Goal: Task Accomplishment & Management: Manage account settings

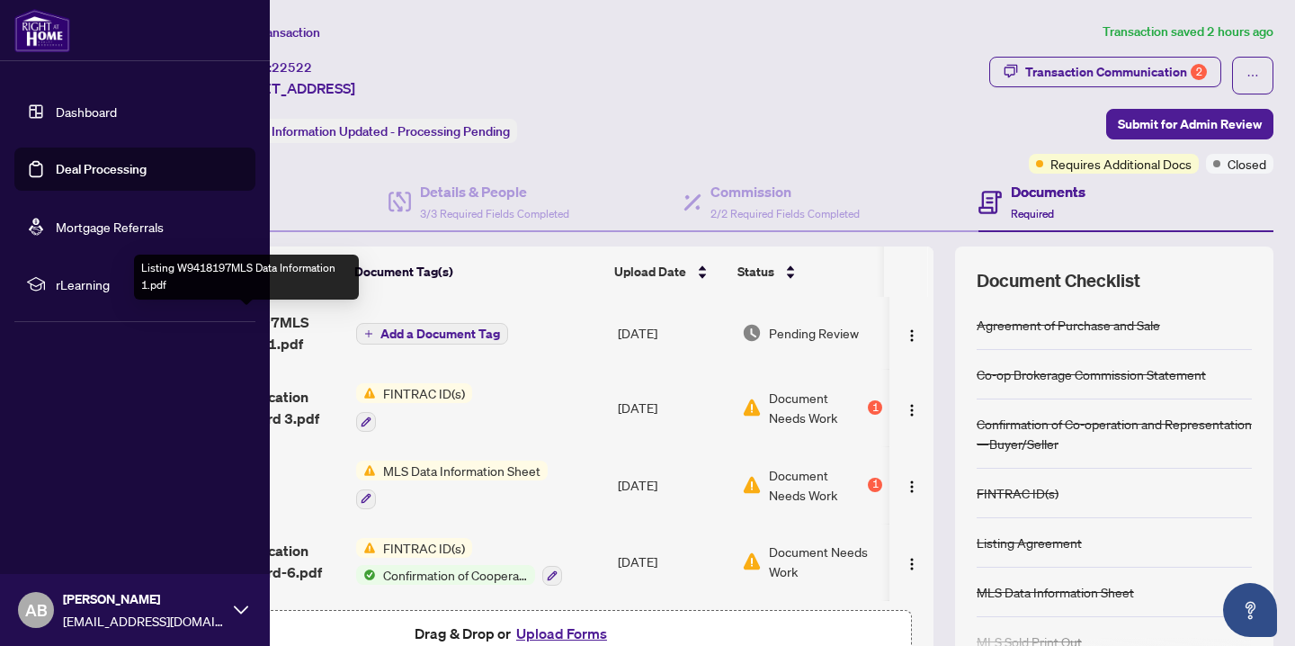
click at [62, 116] on link "Dashboard" at bounding box center [86, 111] width 61 height 16
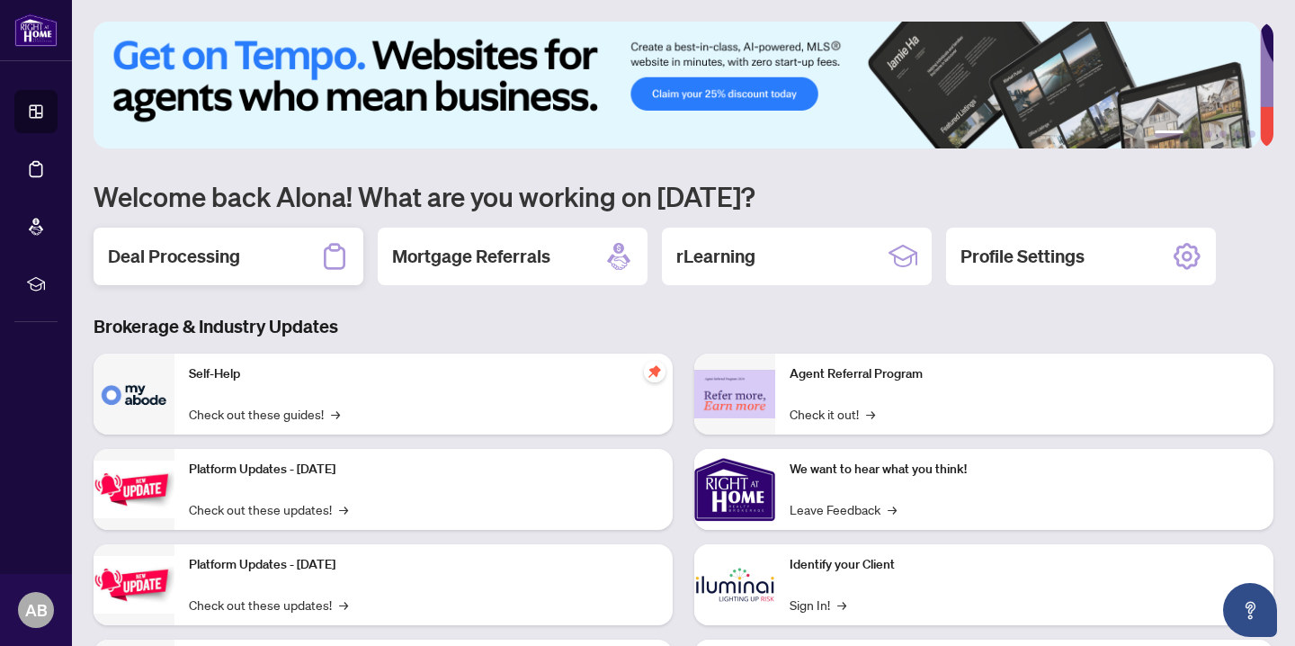
click at [239, 262] on h2 "Deal Processing" at bounding box center [174, 256] width 132 height 25
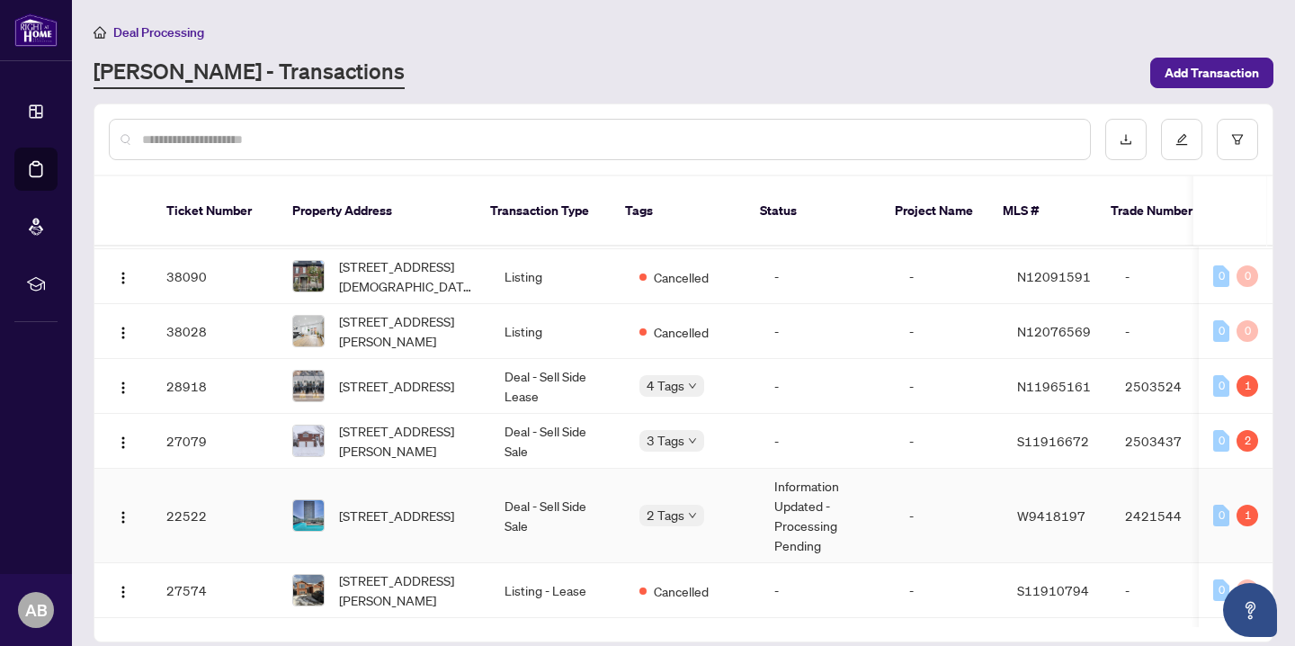
scroll to position [601, 0]
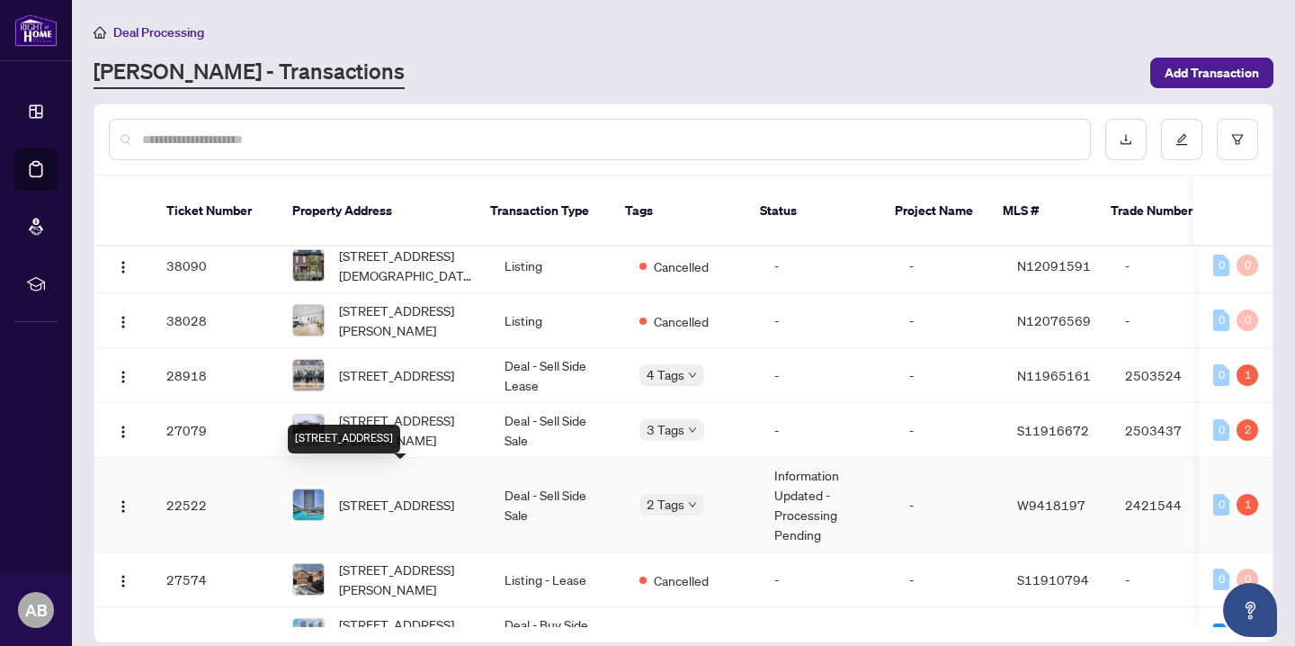
click at [402, 495] on span "[STREET_ADDRESS]" at bounding box center [396, 505] width 115 height 20
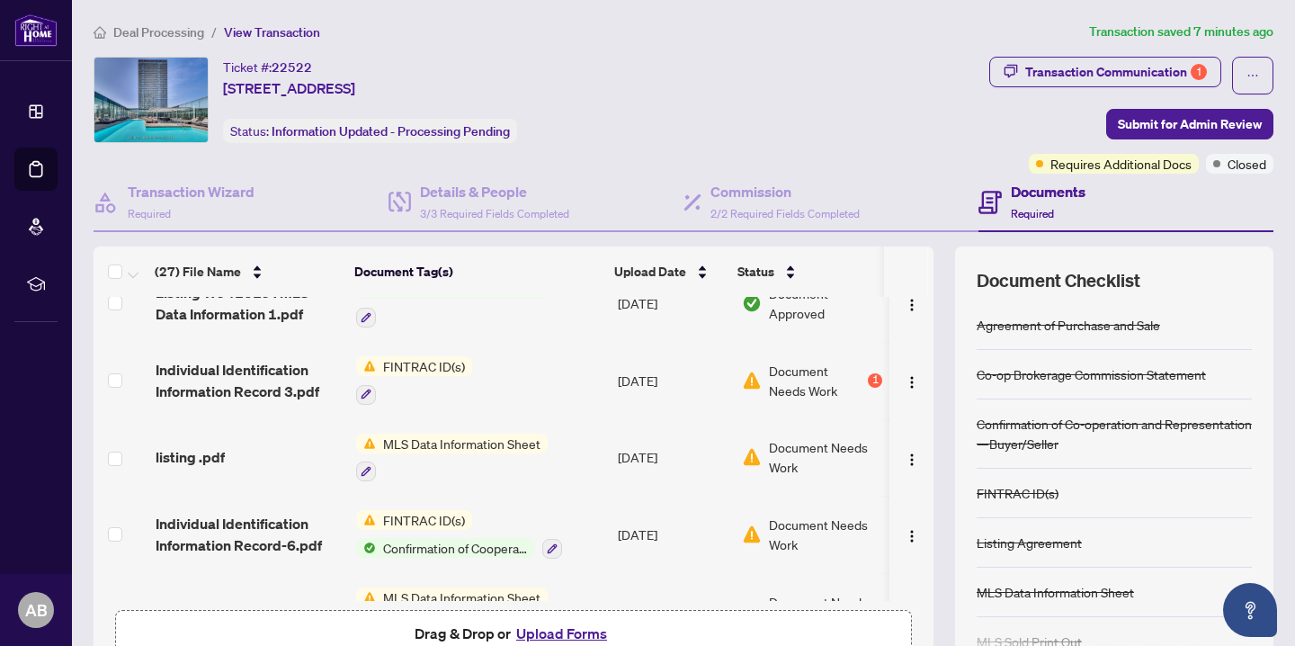
scroll to position [30, 0]
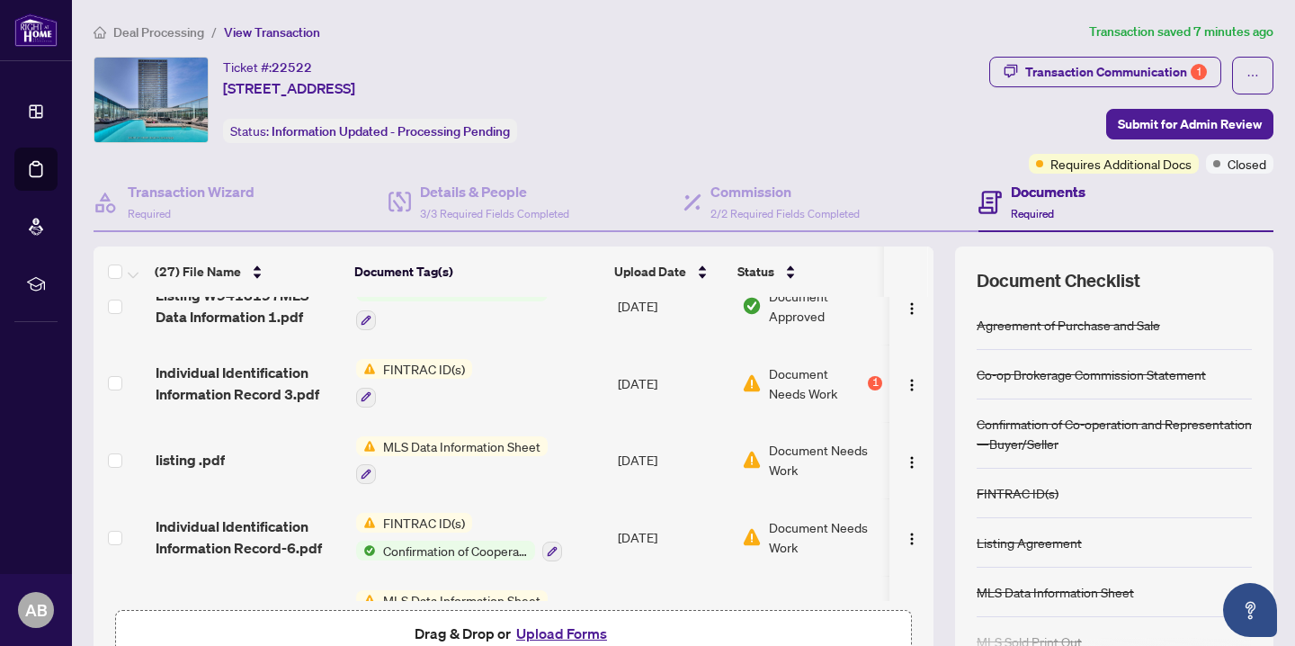
click at [488, 364] on td "FINTRAC ID(s)" at bounding box center [480, 383] width 263 height 77
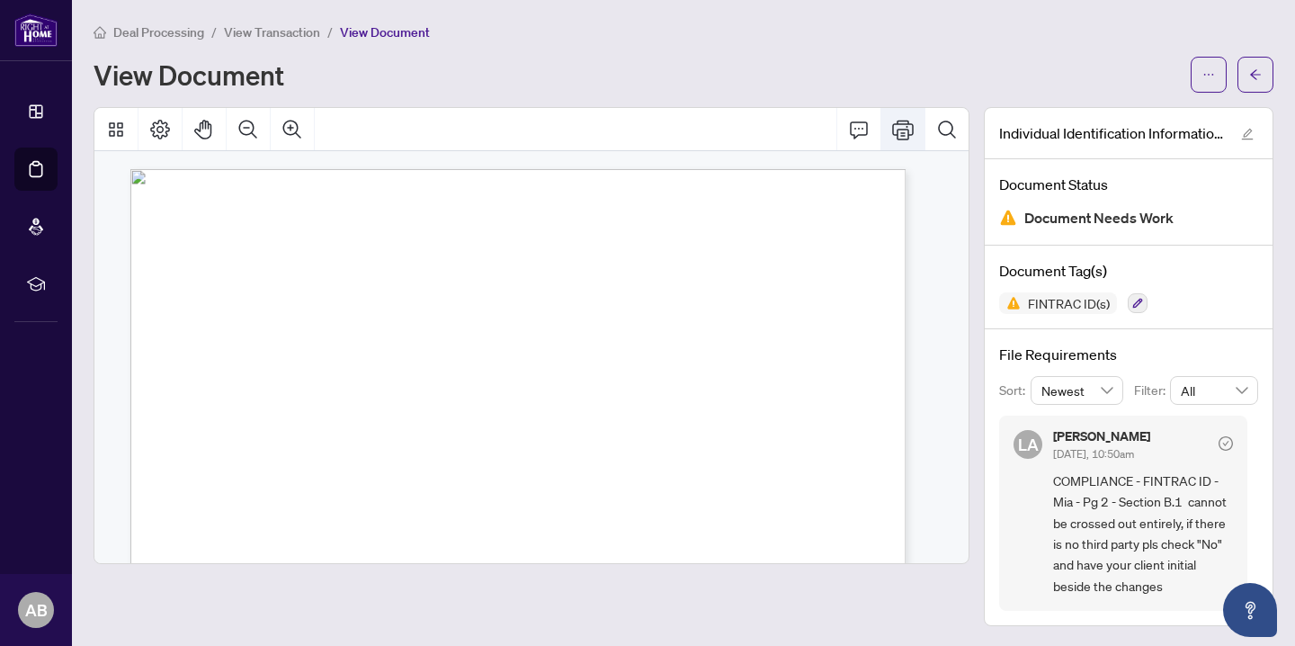
click at [892, 136] on icon "Print" at bounding box center [903, 130] width 22 height 22
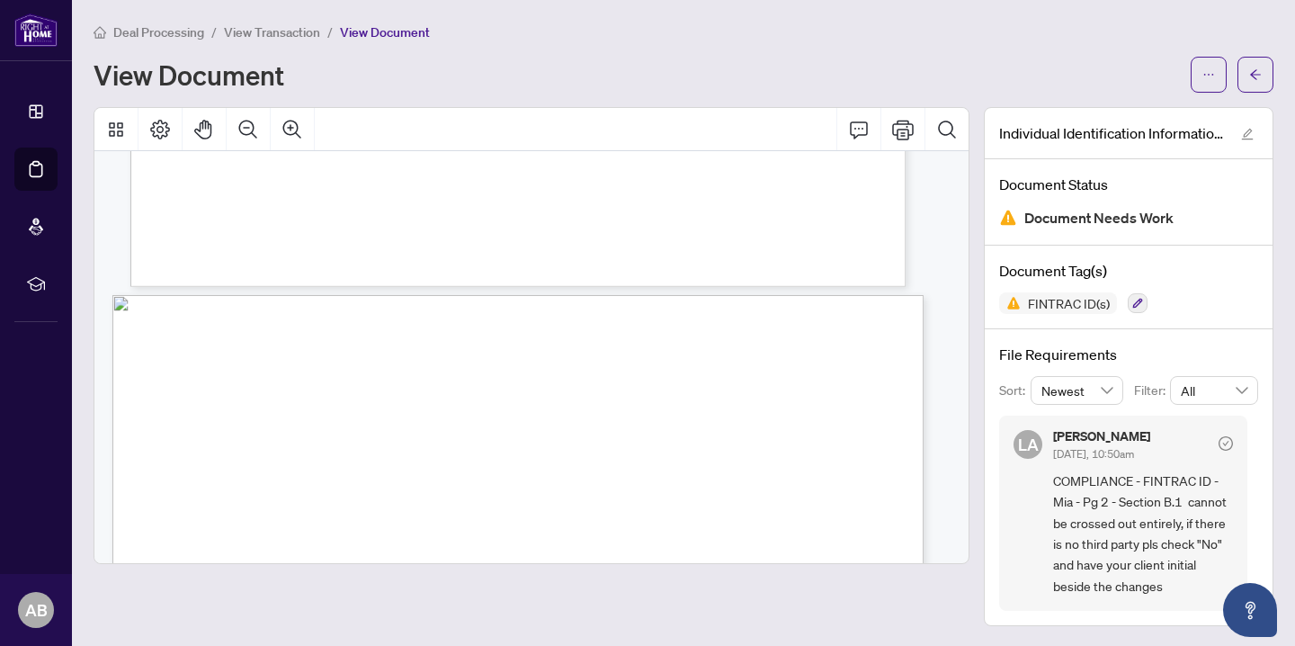
scroll to position [882, 0]
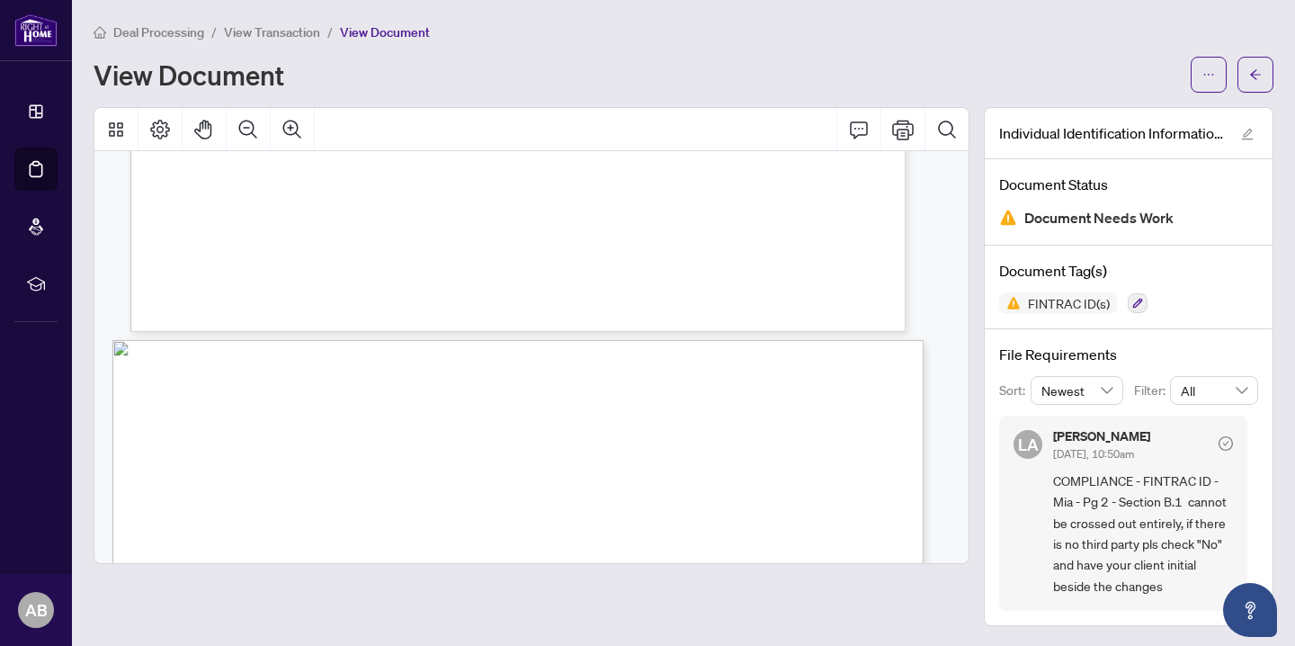
click at [1198, 92] on div "Deal Processing / View Transaction / View Document View Document Individual Ide…" at bounding box center [684, 324] width 1180 height 604
click at [1191, 71] on button "button" at bounding box center [1209, 75] width 36 height 36
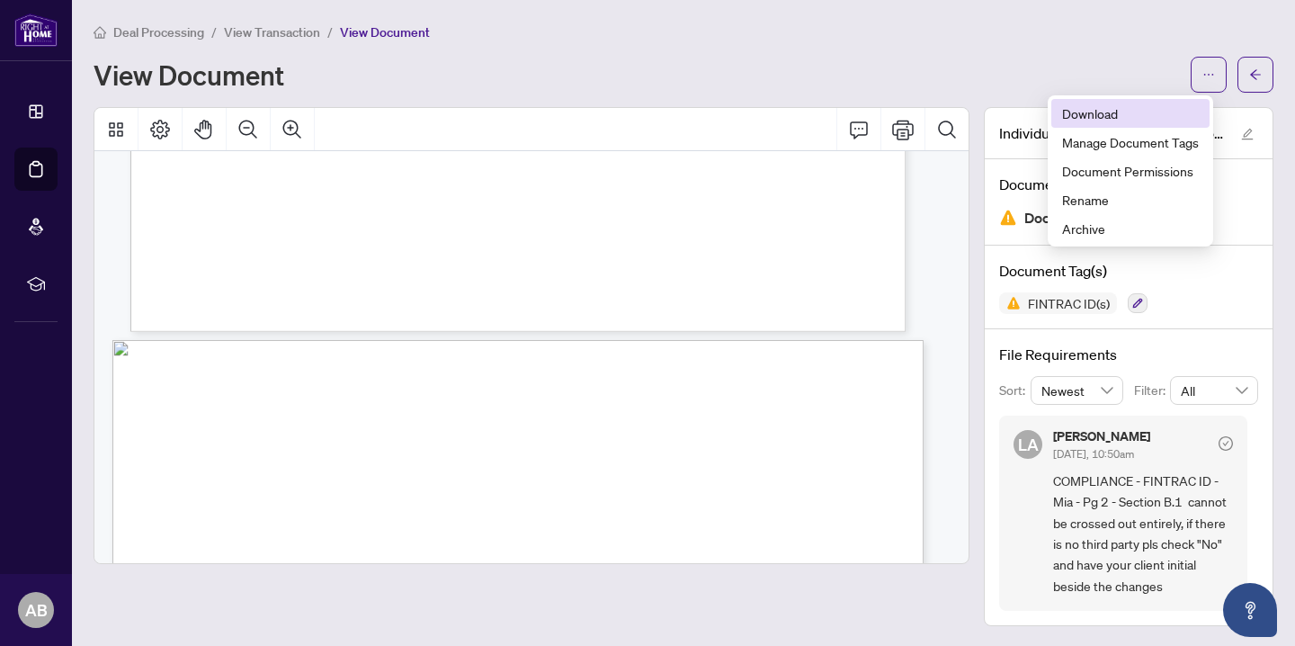
click at [1096, 119] on span "Download" at bounding box center [1130, 113] width 137 height 20
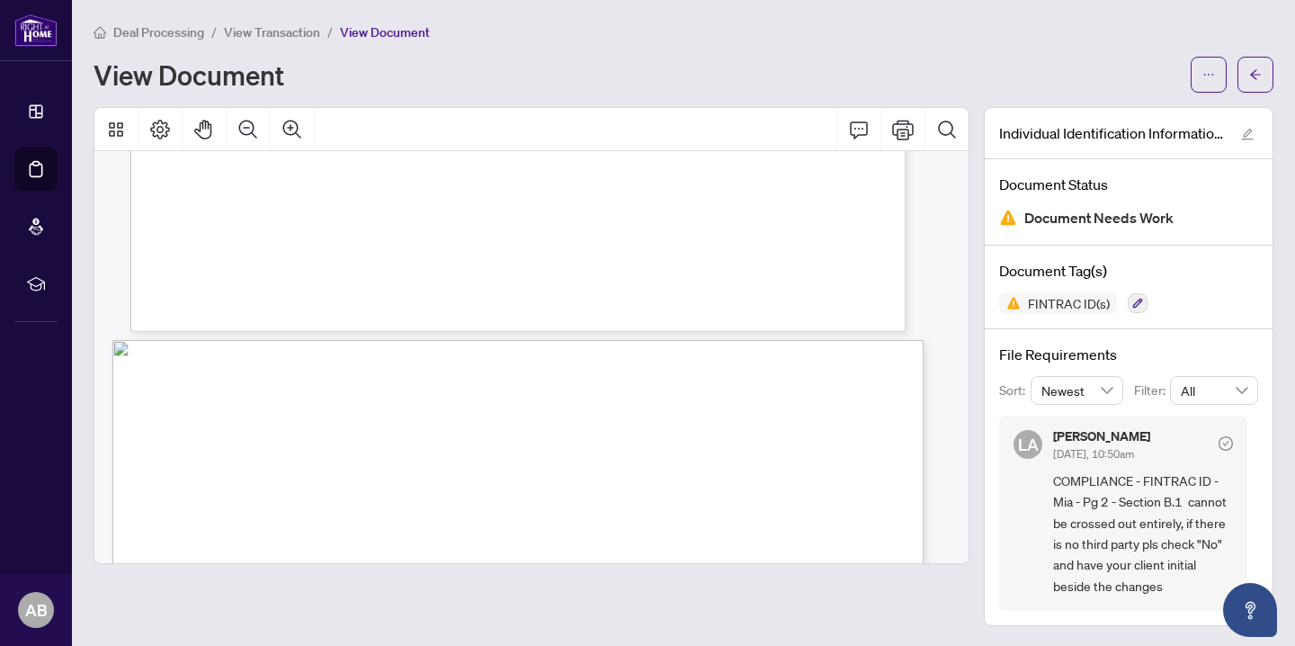
scroll to position [1, 0]
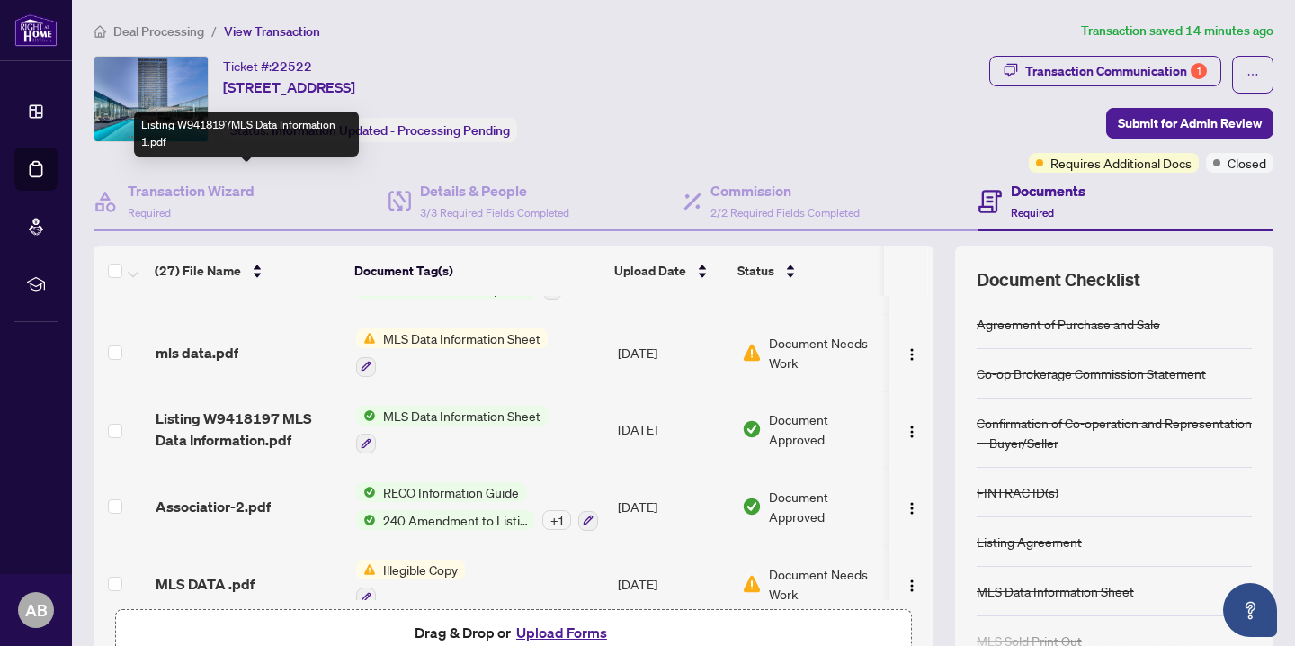
scroll to position [355, 0]
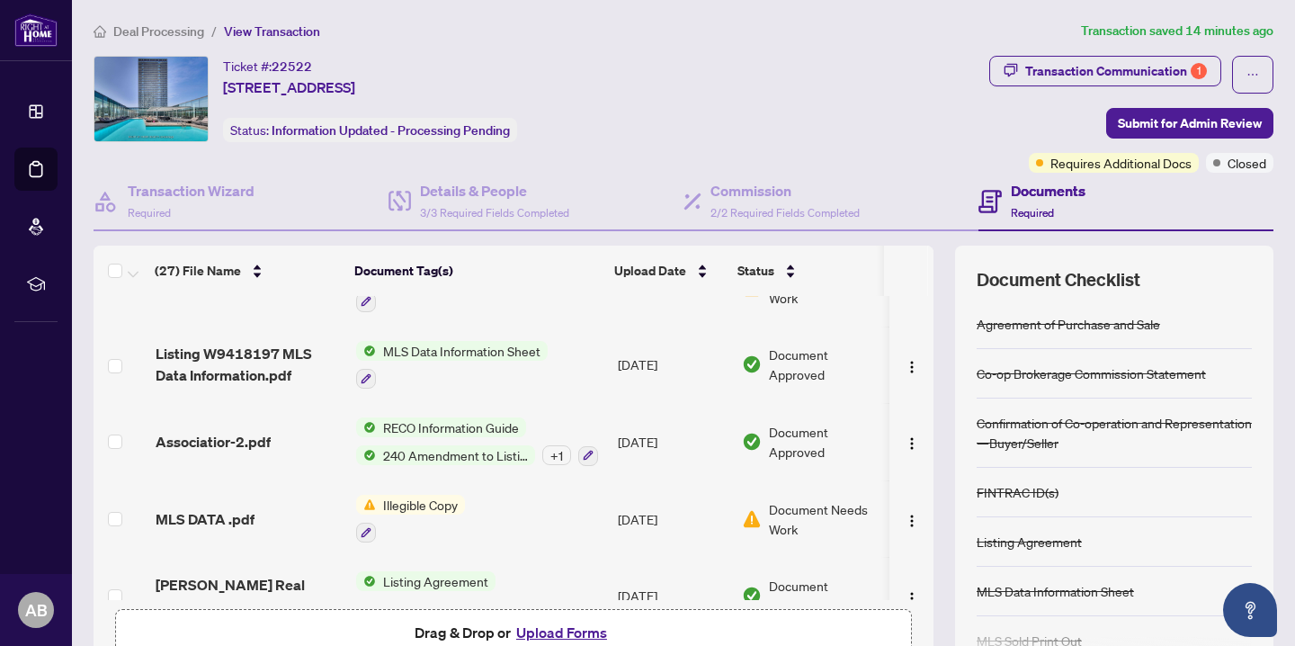
click at [534, 637] on button "Upload Forms" at bounding box center [562, 632] width 102 height 23
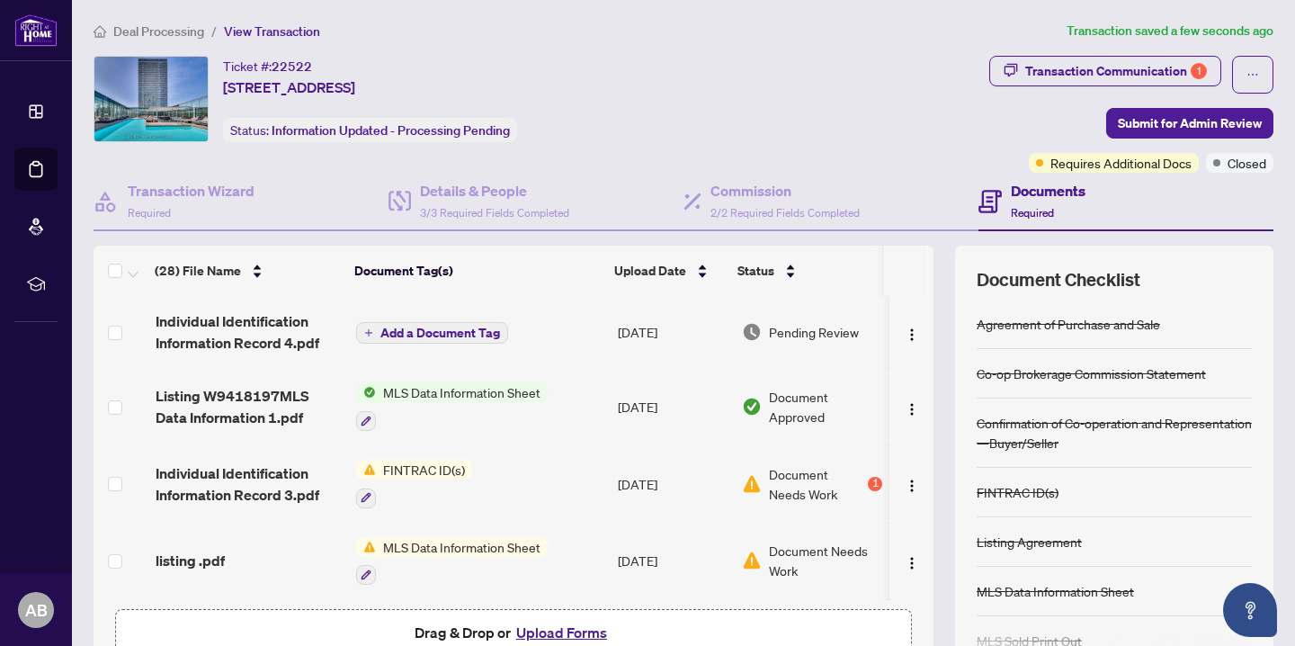
scroll to position [0, 0]
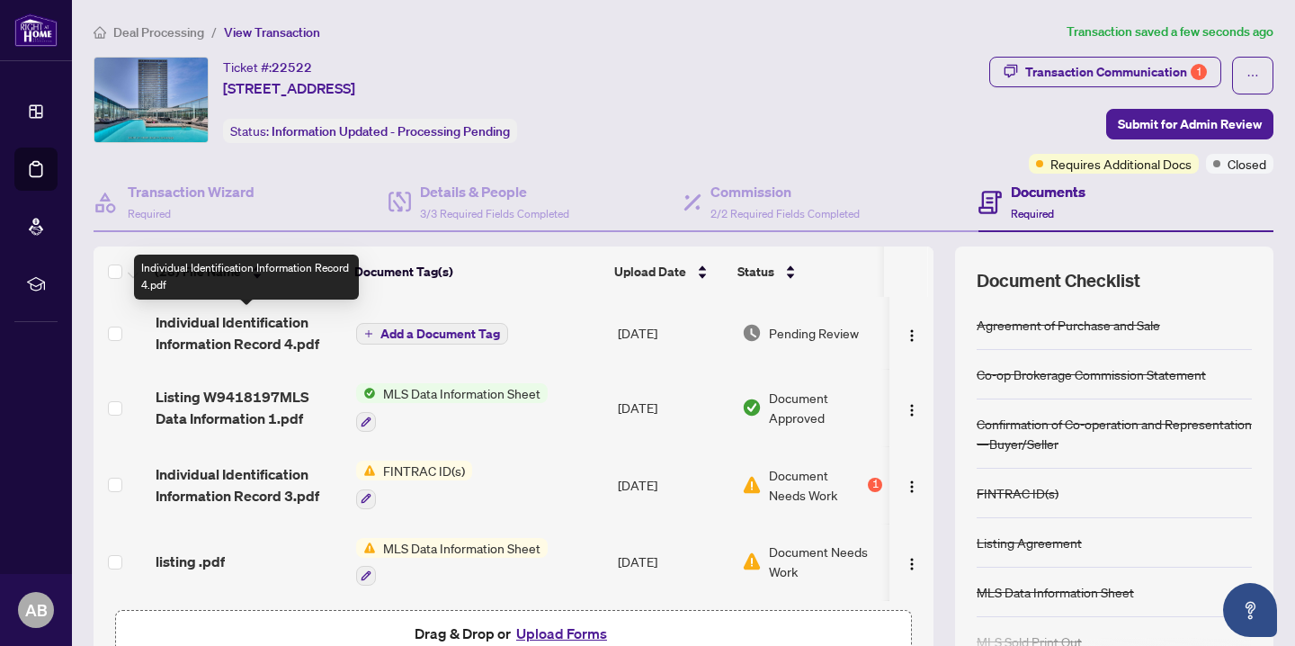
click at [282, 345] on span "Individual Identification Information Record 4.pdf" at bounding box center [249, 332] width 186 height 43
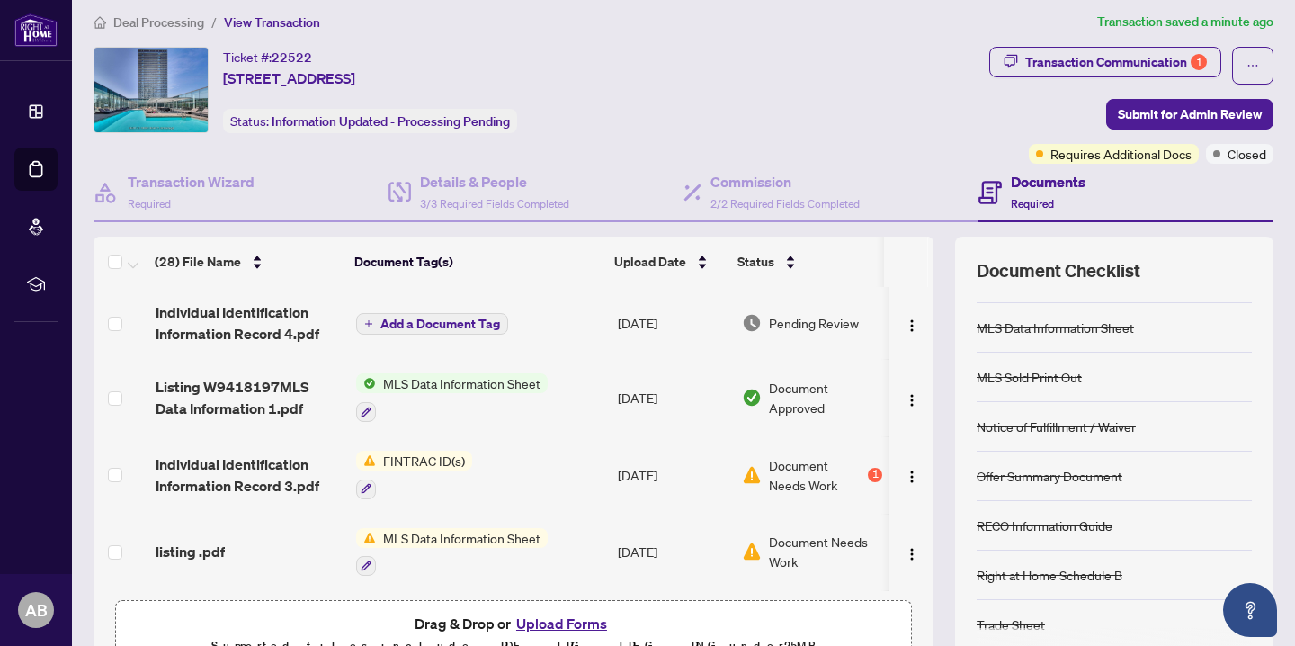
scroll to position [6, 0]
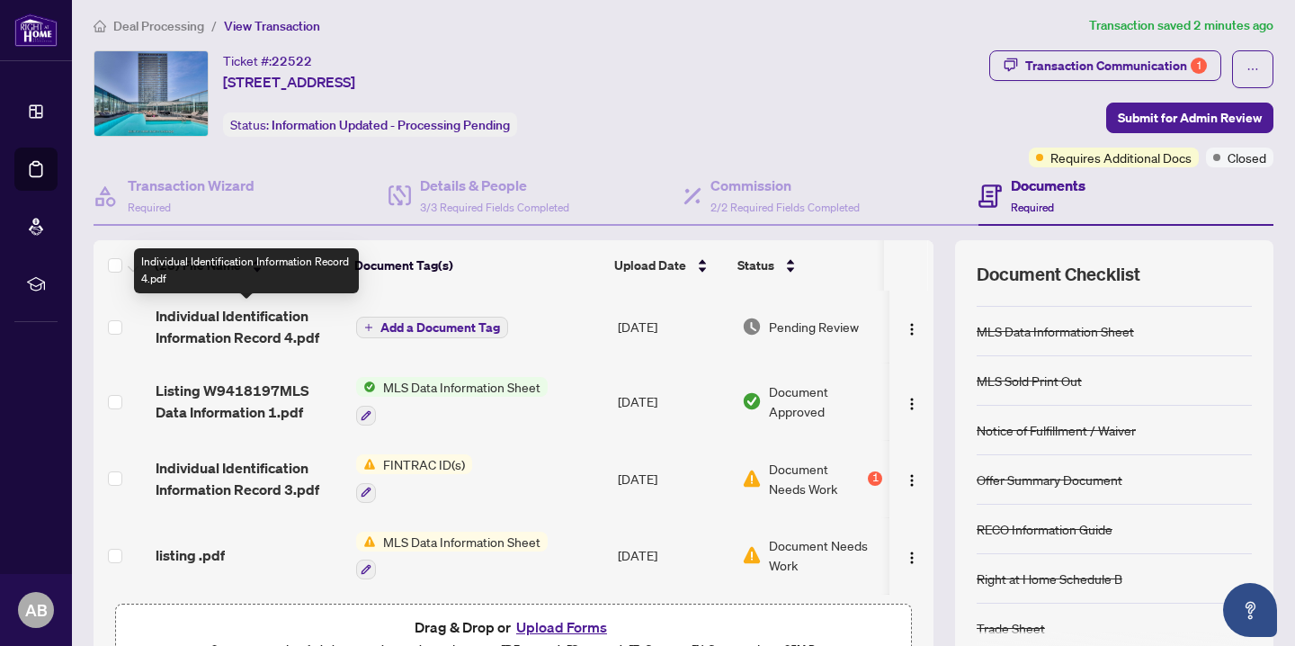
click at [289, 348] on td "Individual Identification Information Record 4.pdf" at bounding box center [248, 327] width 201 height 72
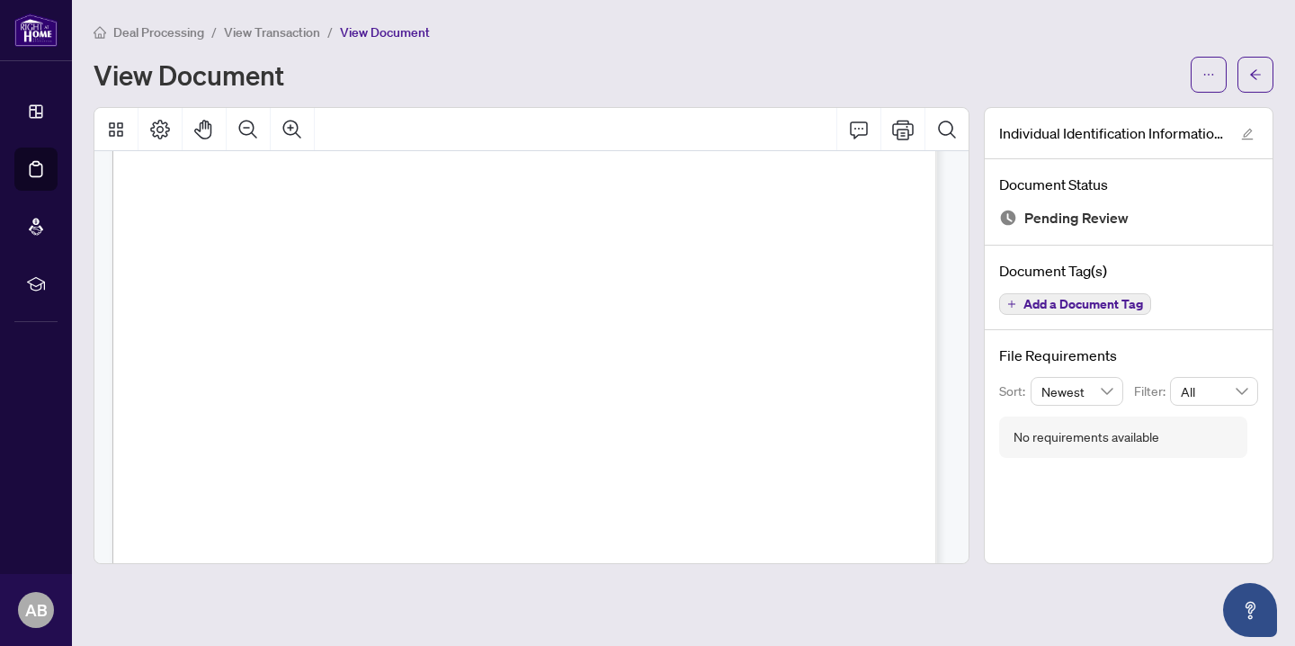
scroll to position [291, 0]
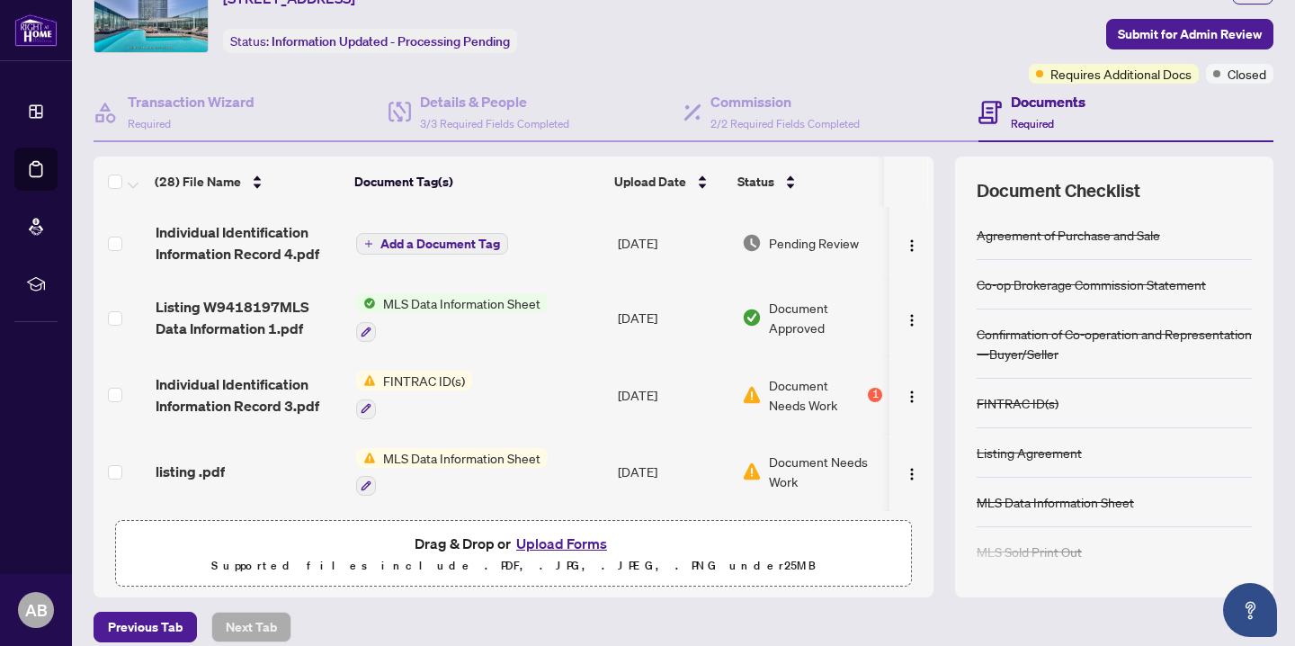
scroll to position [107, 0]
